Goal: Find specific page/section: Find specific page/section

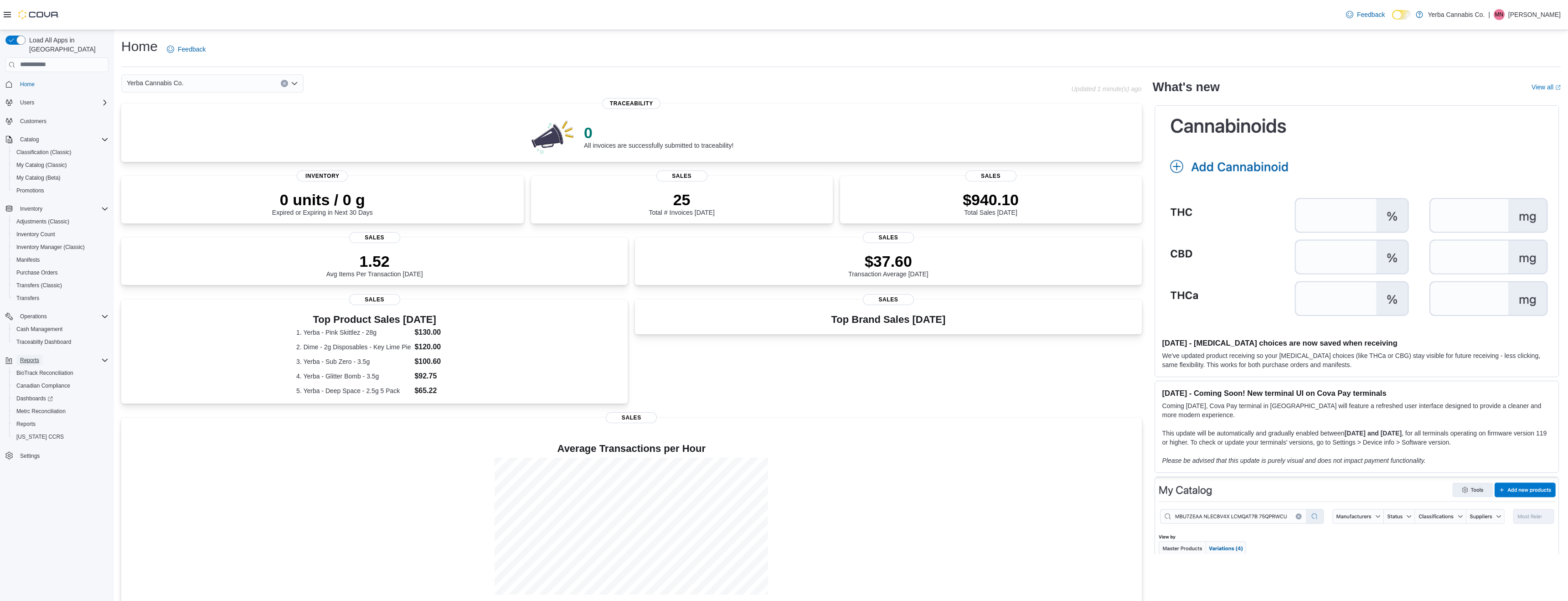
click at [35, 357] on span "Reports" at bounding box center [29, 360] width 19 height 7
click at [31, 421] on span "Reports" at bounding box center [25, 424] width 19 height 7
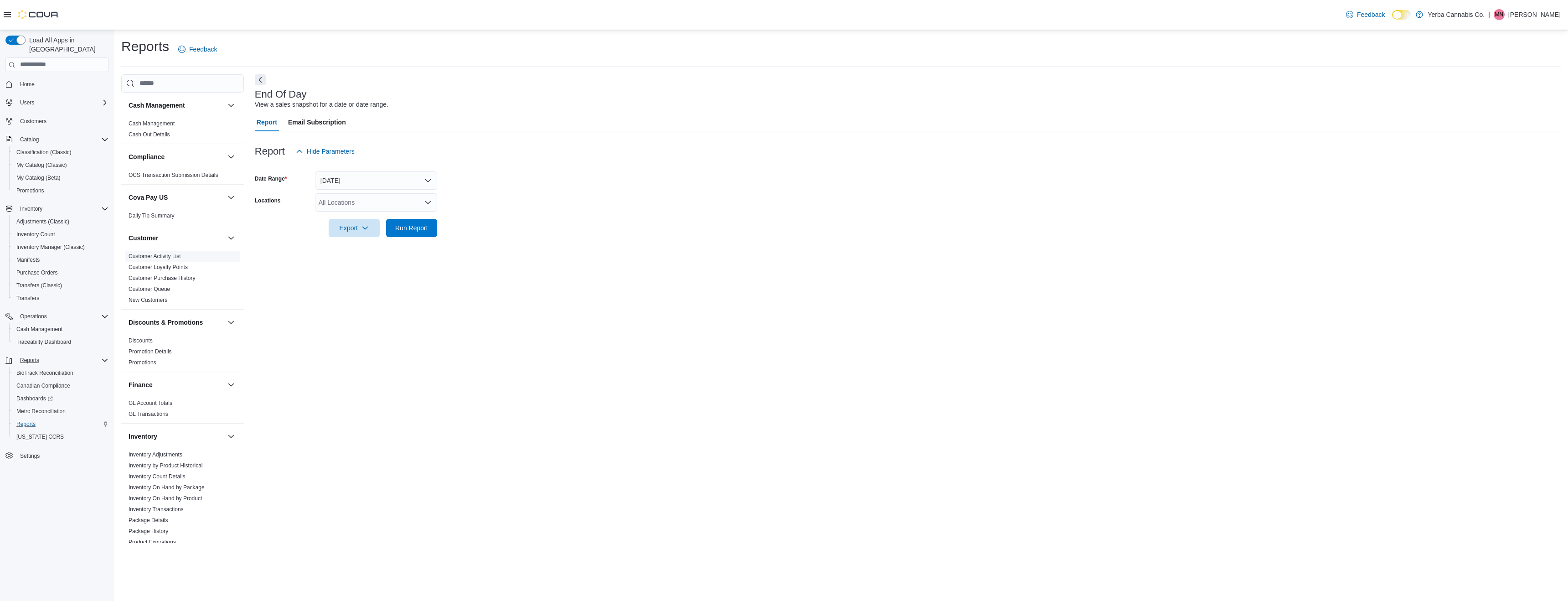
click at [141, 254] on link "Customer Activity List" at bounding box center [155, 257] width 52 height 7
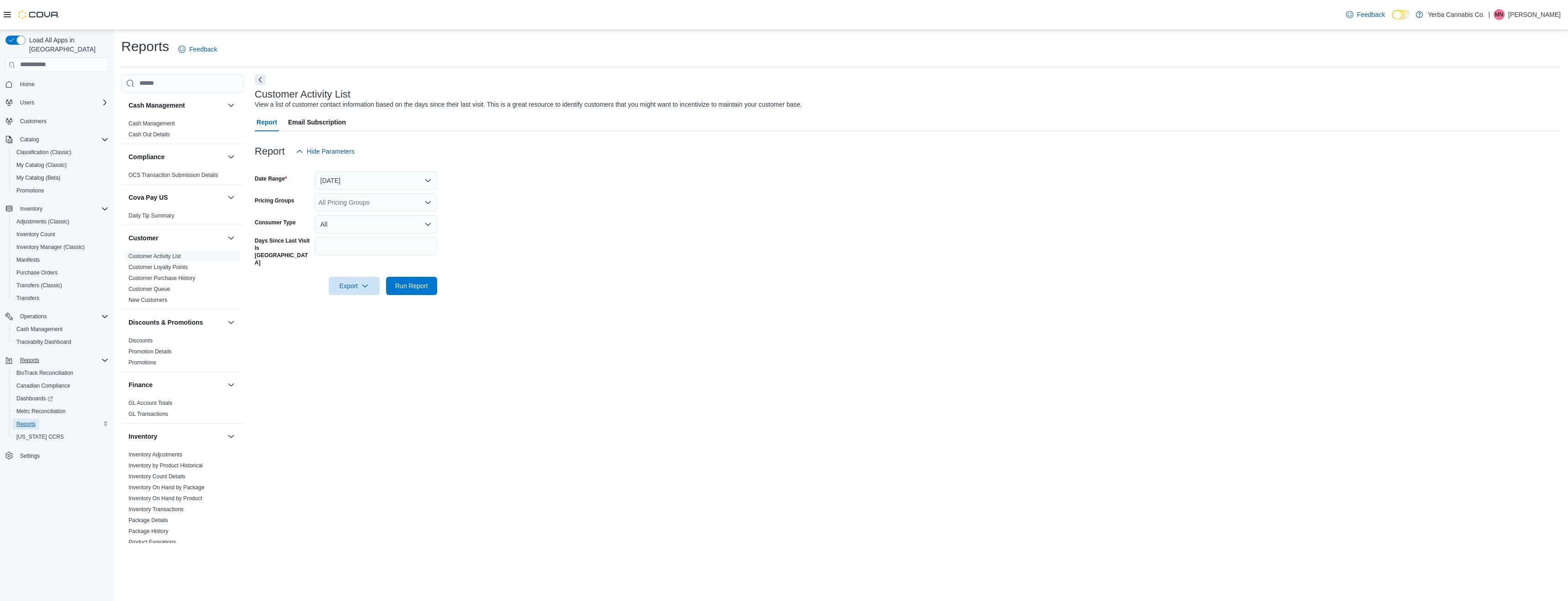
click at [26, 421] on span "Reports" at bounding box center [25, 424] width 19 height 7
click at [235, 107] on button "button" at bounding box center [230, 105] width 11 height 11
click at [162, 124] on link "Cash Management" at bounding box center [152, 124] width 46 height 7
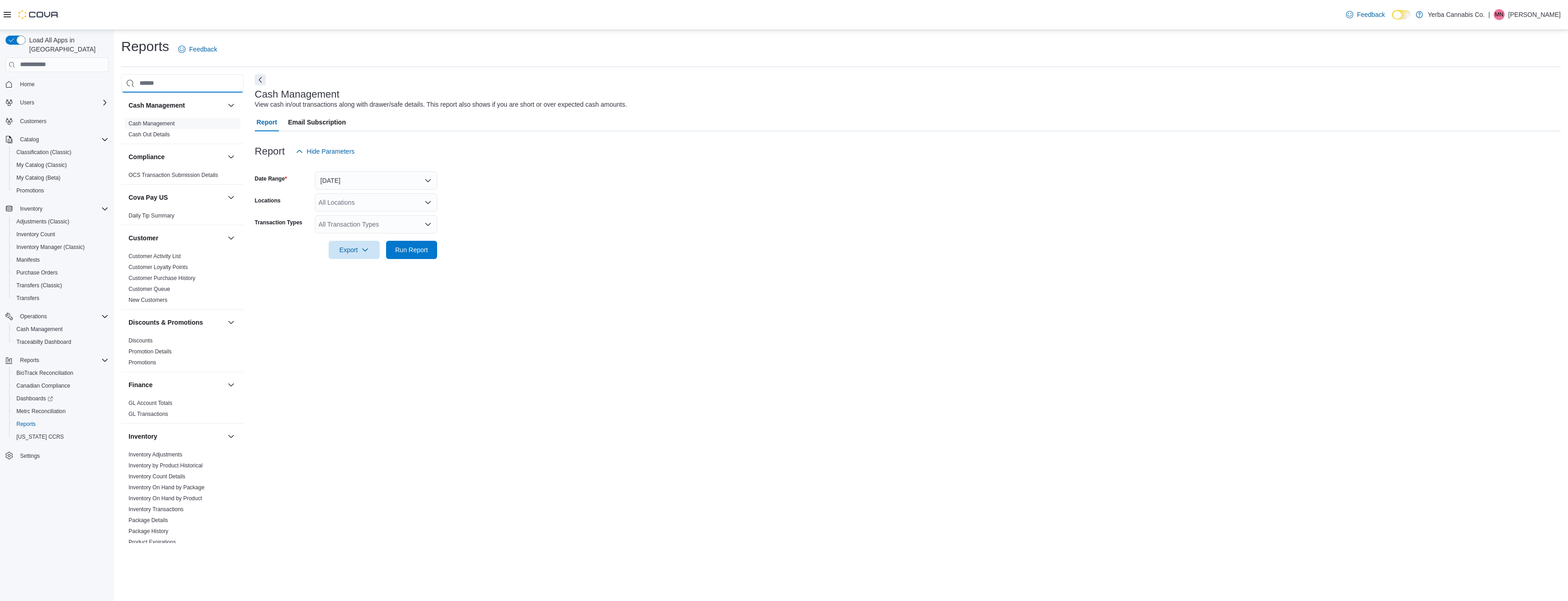
click at [195, 87] on input "search" at bounding box center [183, 84] width 123 height 18
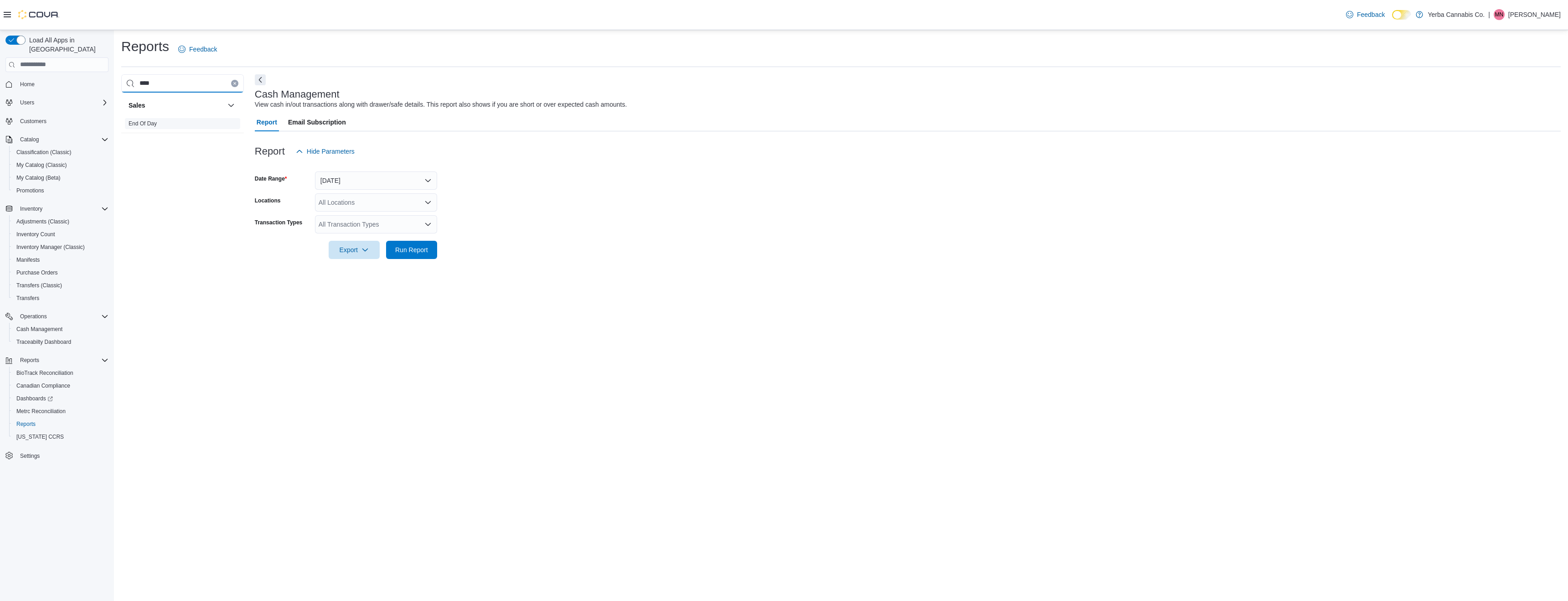
type input "***"
click at [144, 123] on link "End Of Day" at bounding box center [143, 124] width 28 height 7
